Goal: Task Accomplishment & Management: Use online tool/utility

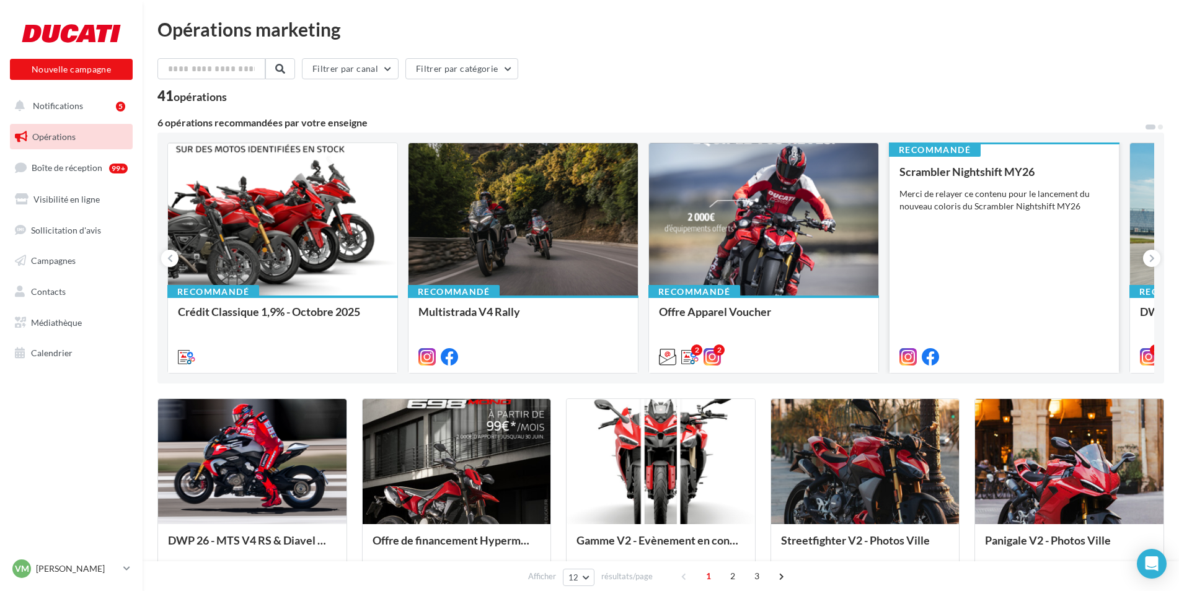
click at [1023, 292] on div "Scrambler Nightshift MY26 Merci de relayer ce contenu pour le lancement du nouv…" at bounding box center [1004, 264] width 210 height 196
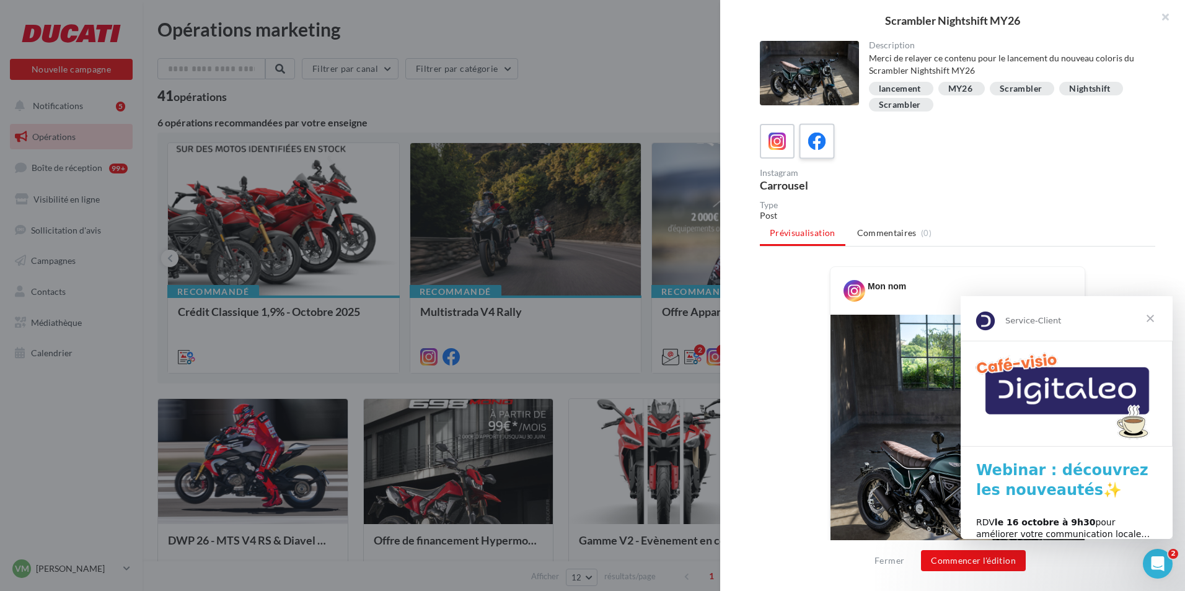
click at [820, 141] on icon at bounding box center [817, 142] width 18 height 18
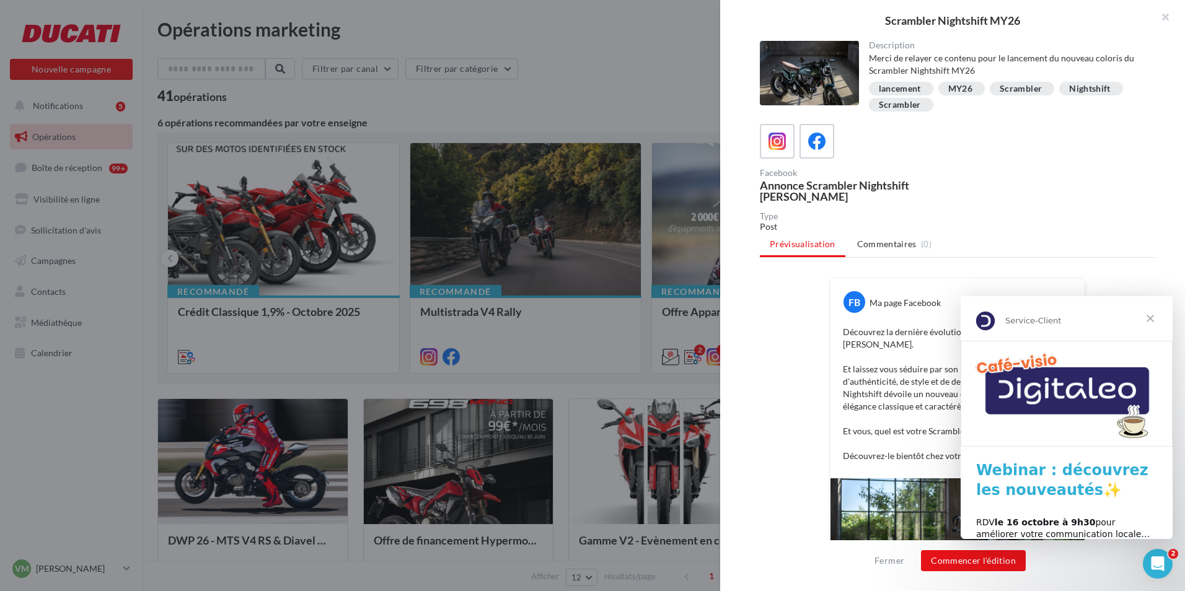
click at [1149, 318] on span "Fermer" at bounding box center [1150, 318] width 45 height 45
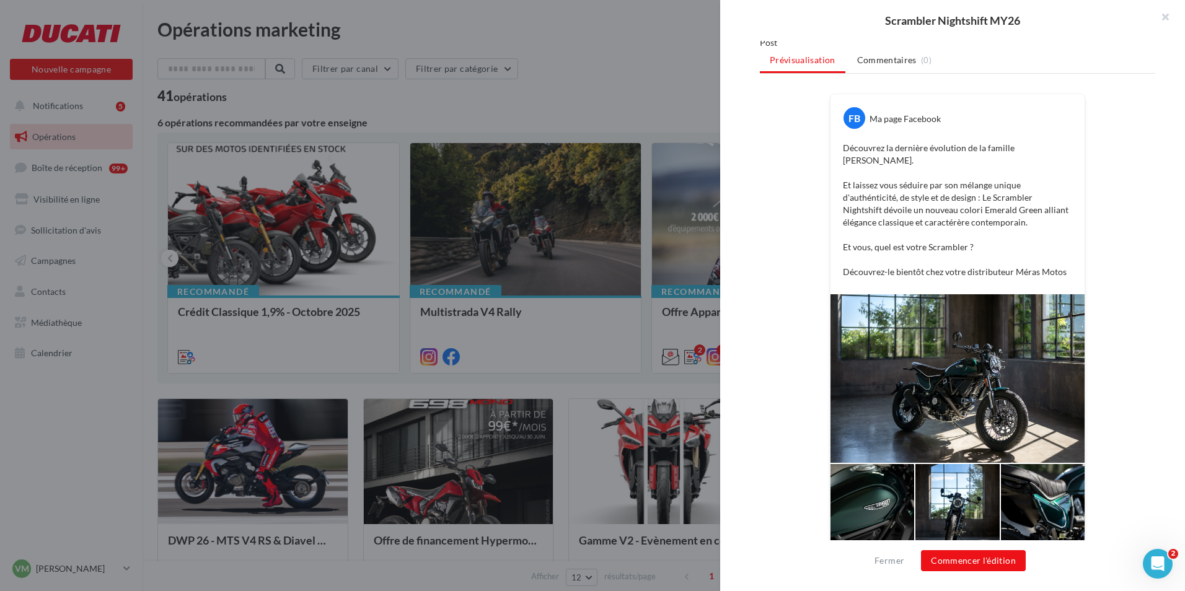
scroll to position [185, 0]
drag, startPoint x: 859, startPoint y: 324, endPoint x: 1129, endPoint y: 371, distance: 273.6
click at [1129, 371] on div "FB Ma page Facebook Découvrez la dernière évolution de la famille [PERSON_NAME]…" at bounding box center [957, 328] width 395 height 472
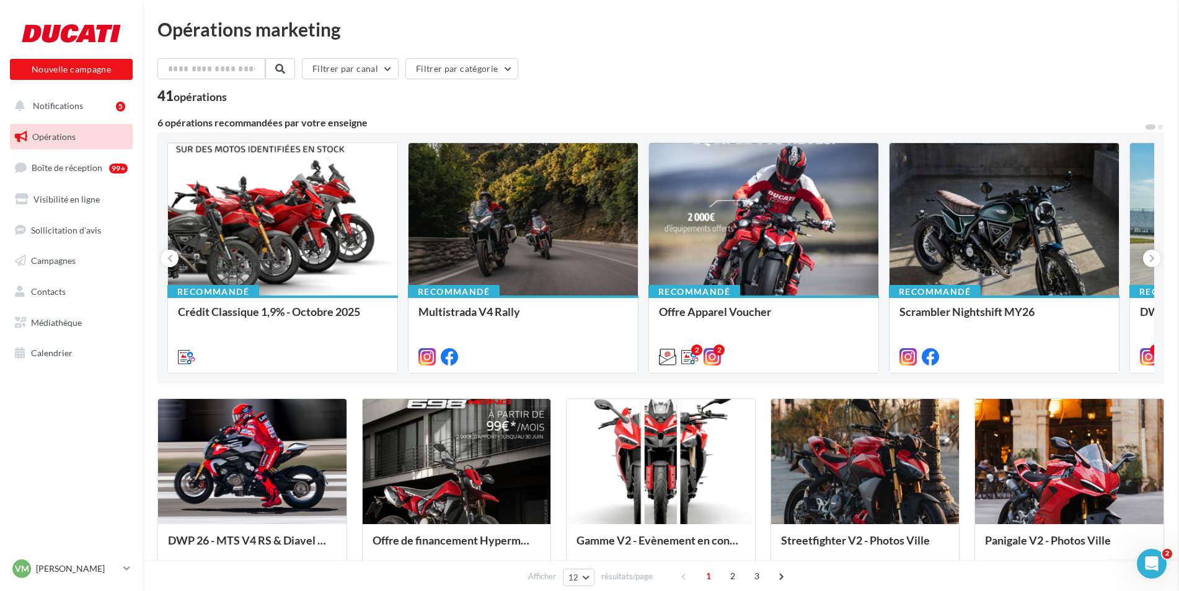
click at [1148, 255] on button at bounding box center [1151, 258] width 17 height 17
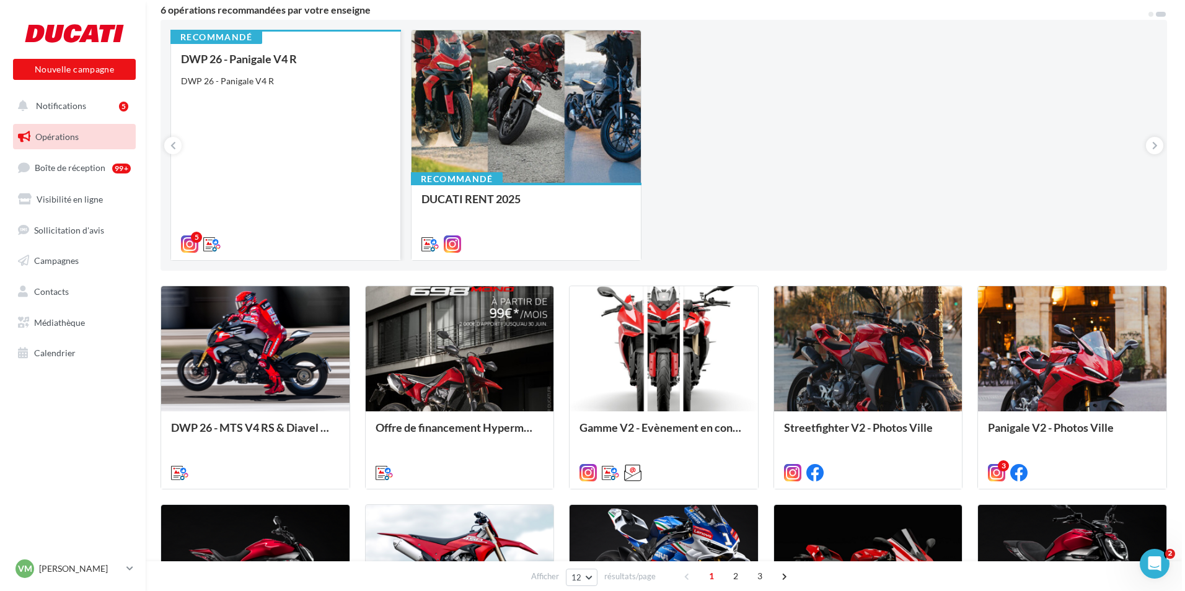
scroll to position [124, 0]
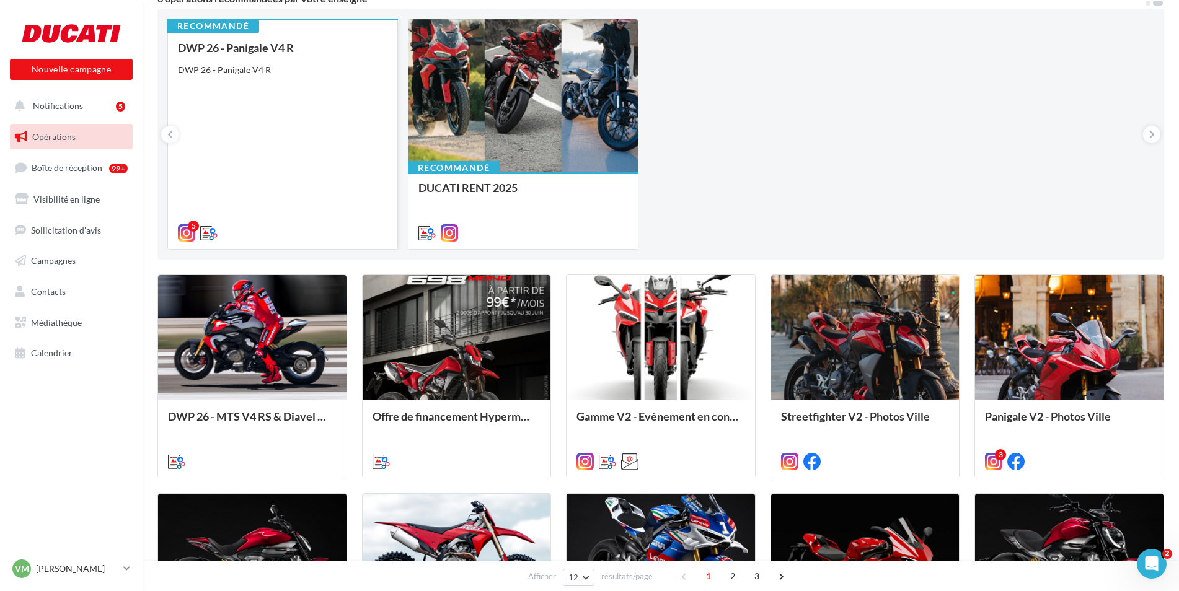
click at [292, 183] on div "DWP 26 - Panigale V4 R DWP 26 - Panigale V4 R" at bounding box center [283, 140] width 210 height 196
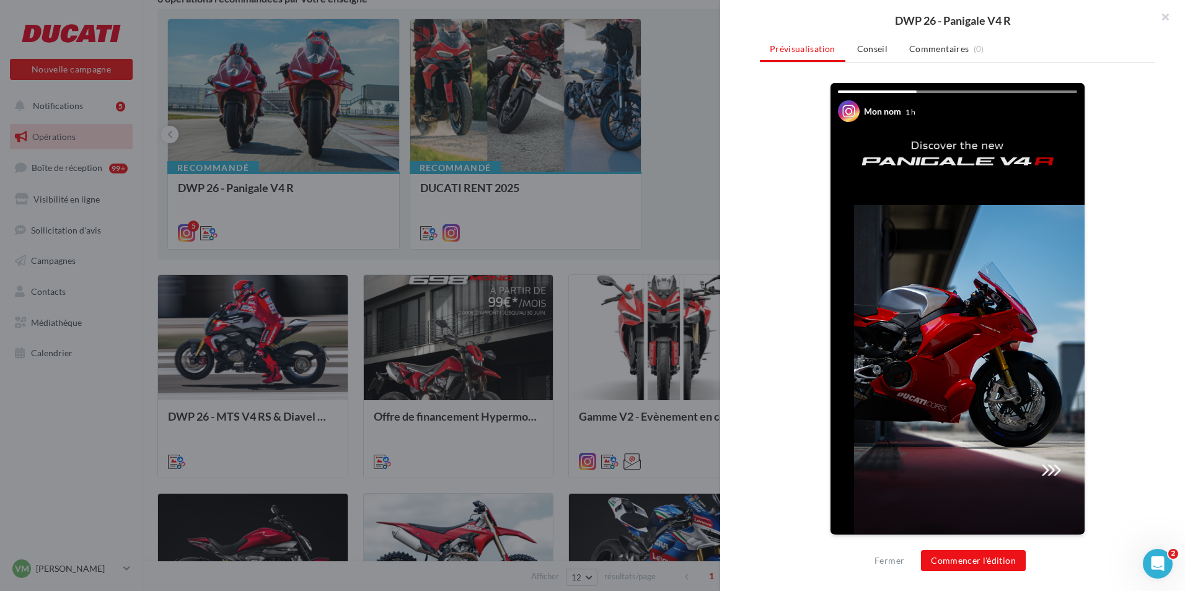
scroll to position [0, 0]
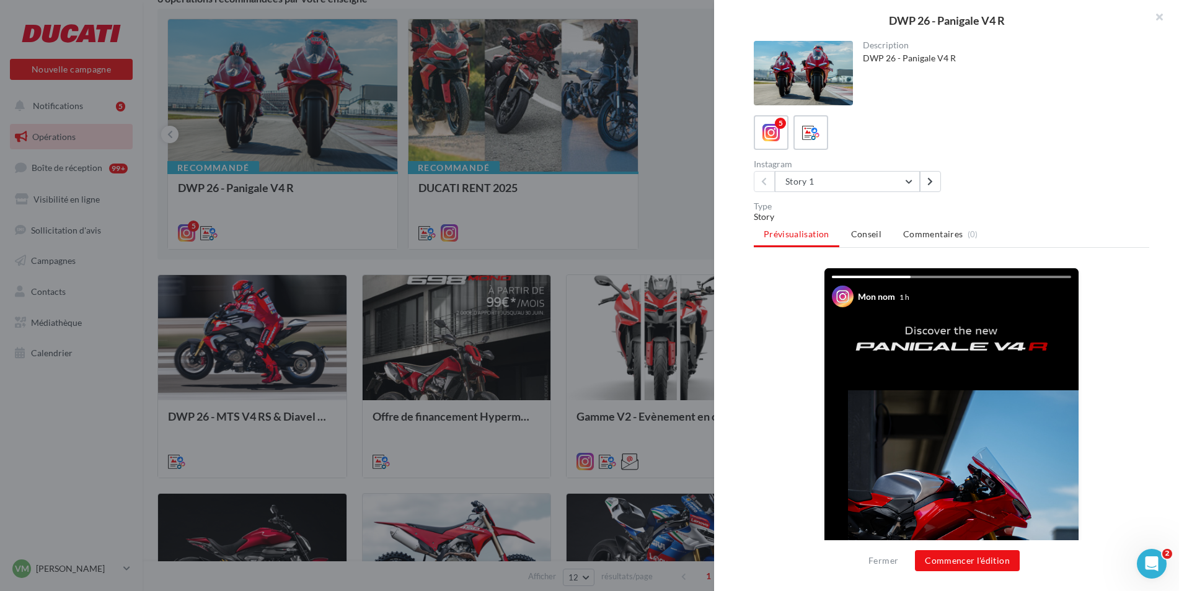
click at [666, 150] on div at bounding box center [589, 295] width 1179 height 591
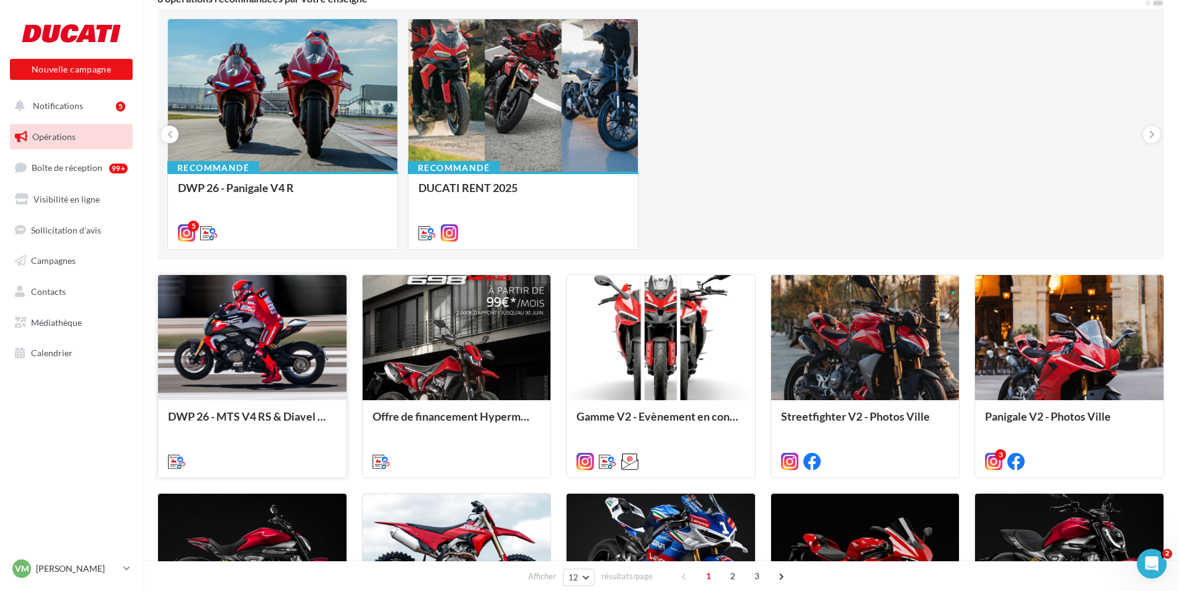
click at [245, 347] on div at bounding box center [252, 338] width 188 height 126
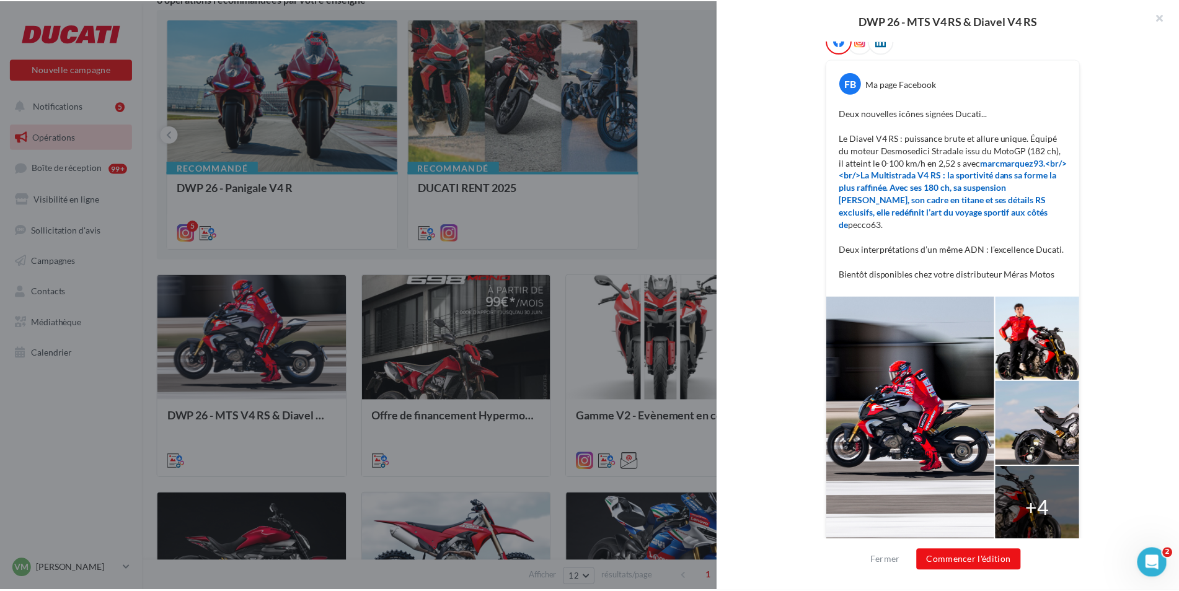
scroll to position [218, 0]
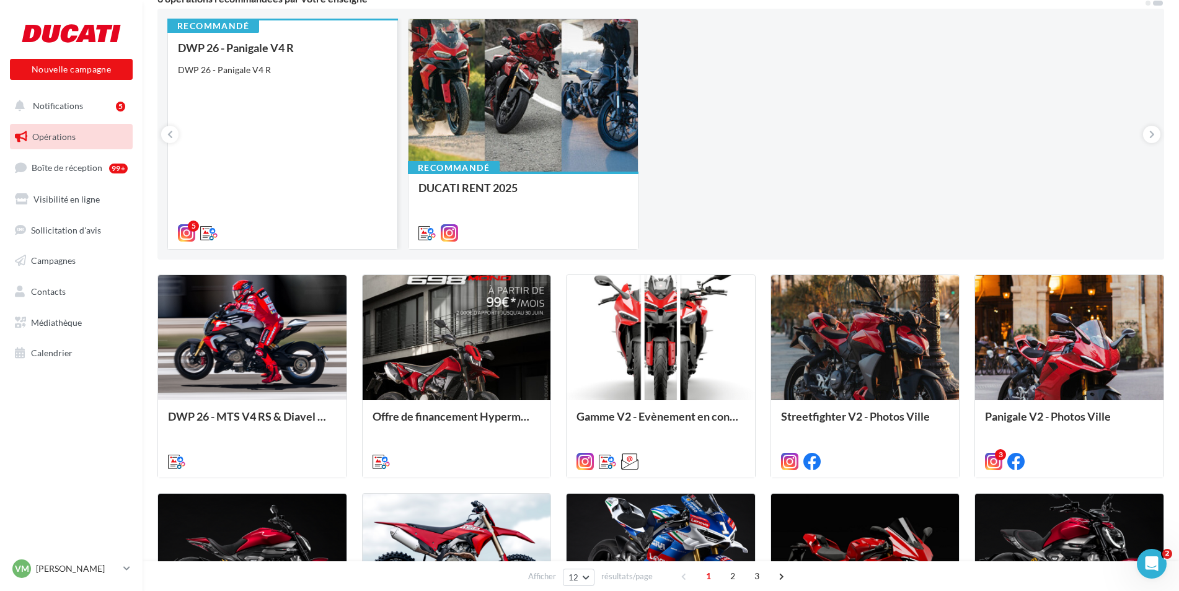
click at [262, 155] on div "DWP 26 - Panigale V4 R DWP 26 - Panigale V4 R" at bounding box center [283, 140] width 210 height 196
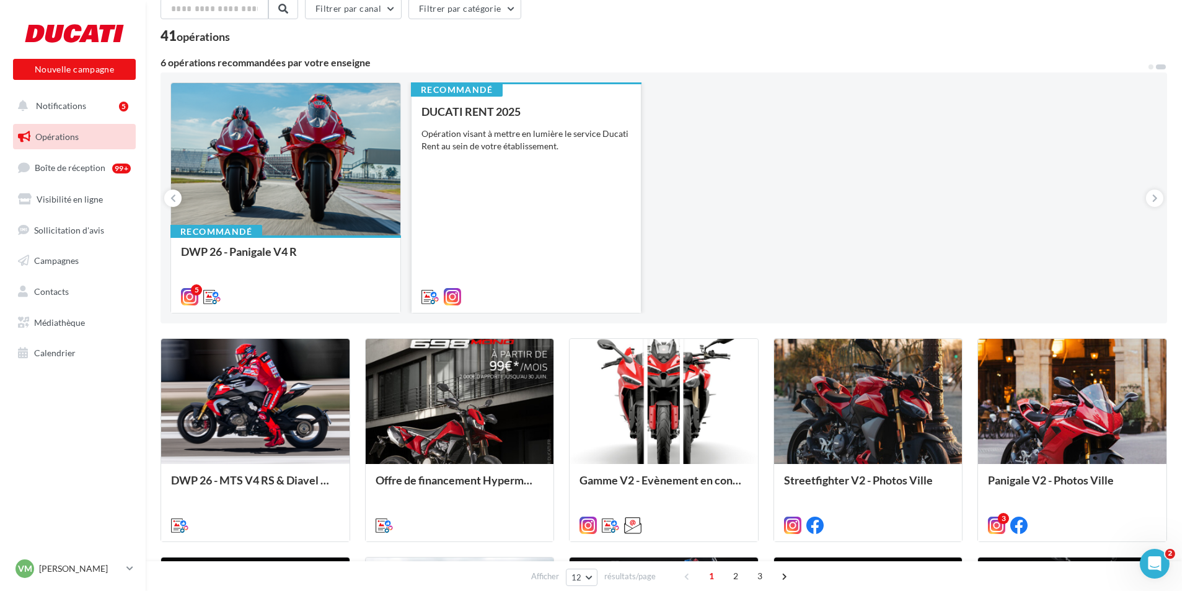
scroll to position [0, 0]
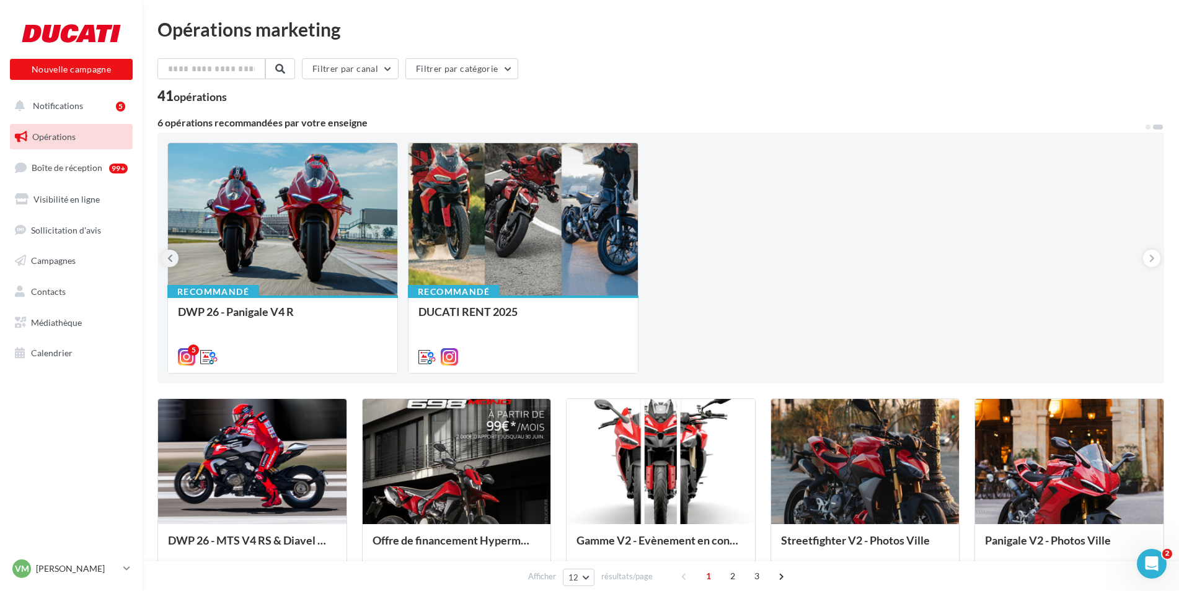
click at [171, 259] on icon at bounding box center [170, 258] width 6 height 12
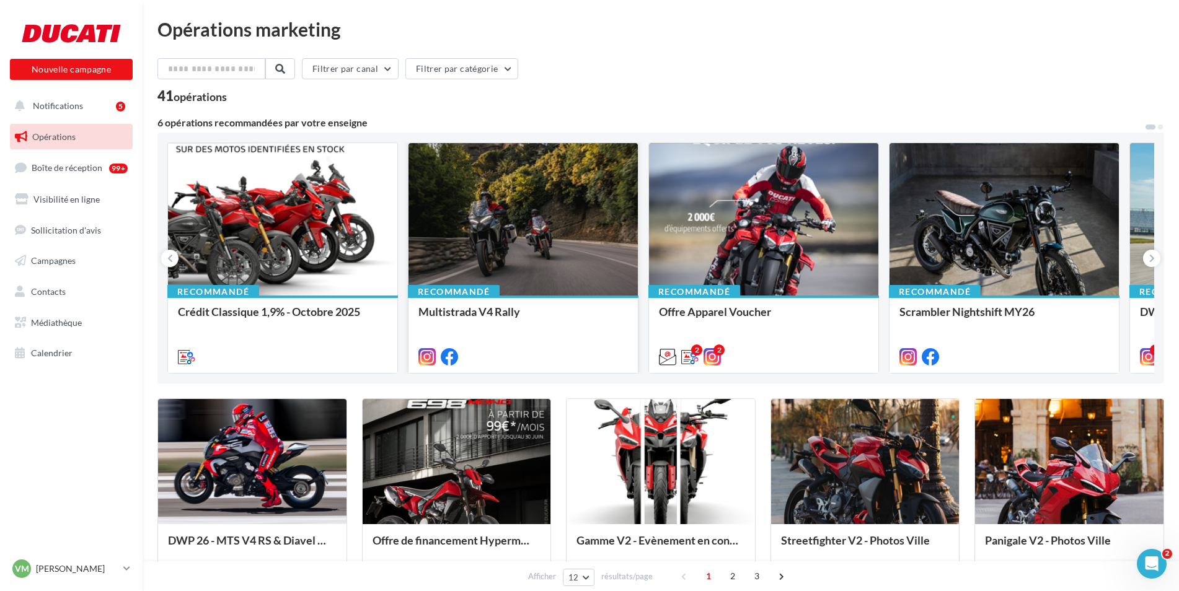
click at [497, 254] on div at bounding box center [522, 220] width 229 height 154
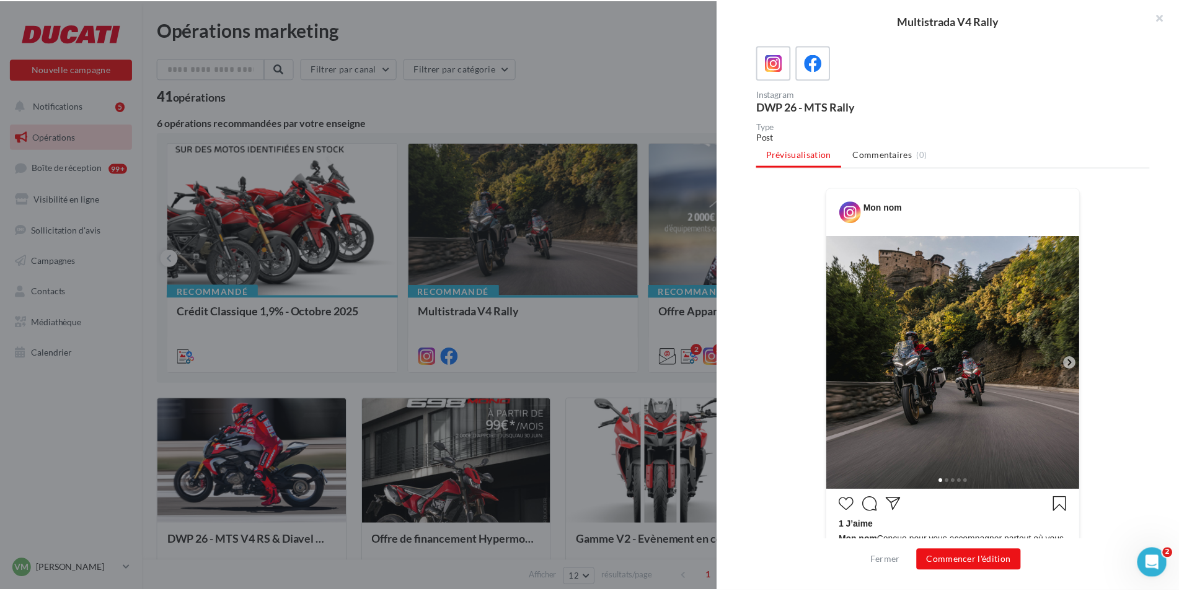
scroll to position [69, 0]
